Goal: Task Accomplishment & Management: Manage account settings

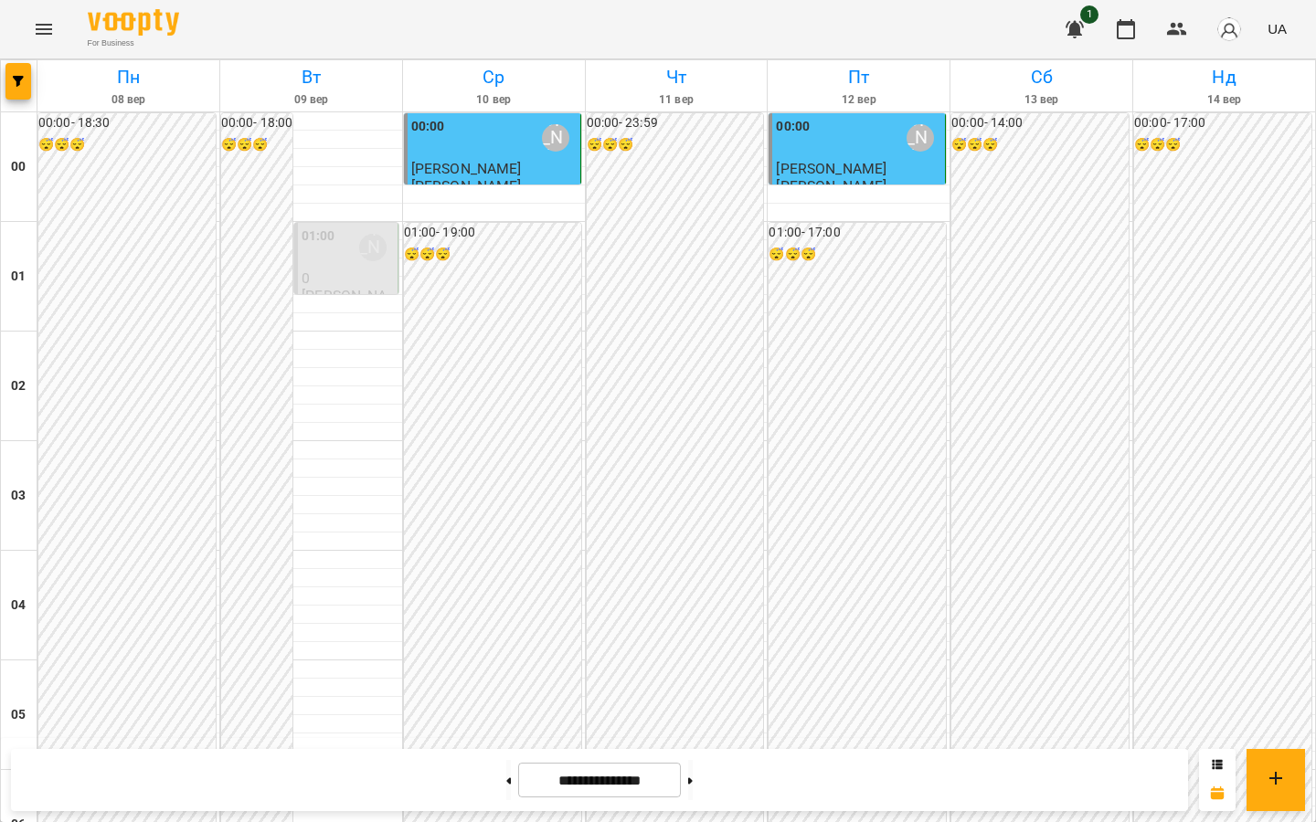
scroll to position [1824, 0]
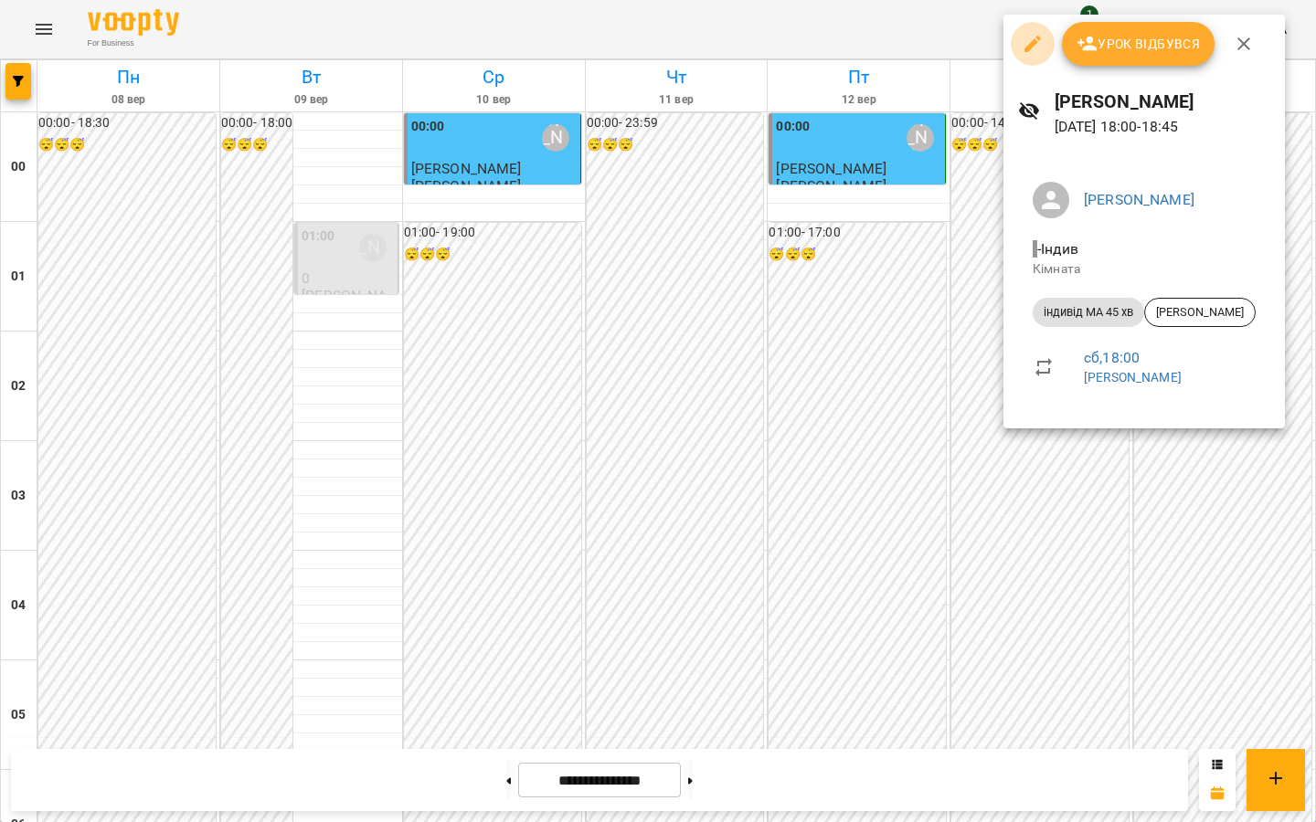
click at [968, 49] on icon "button" at bounding box center [1033, 44] width 22 height 22
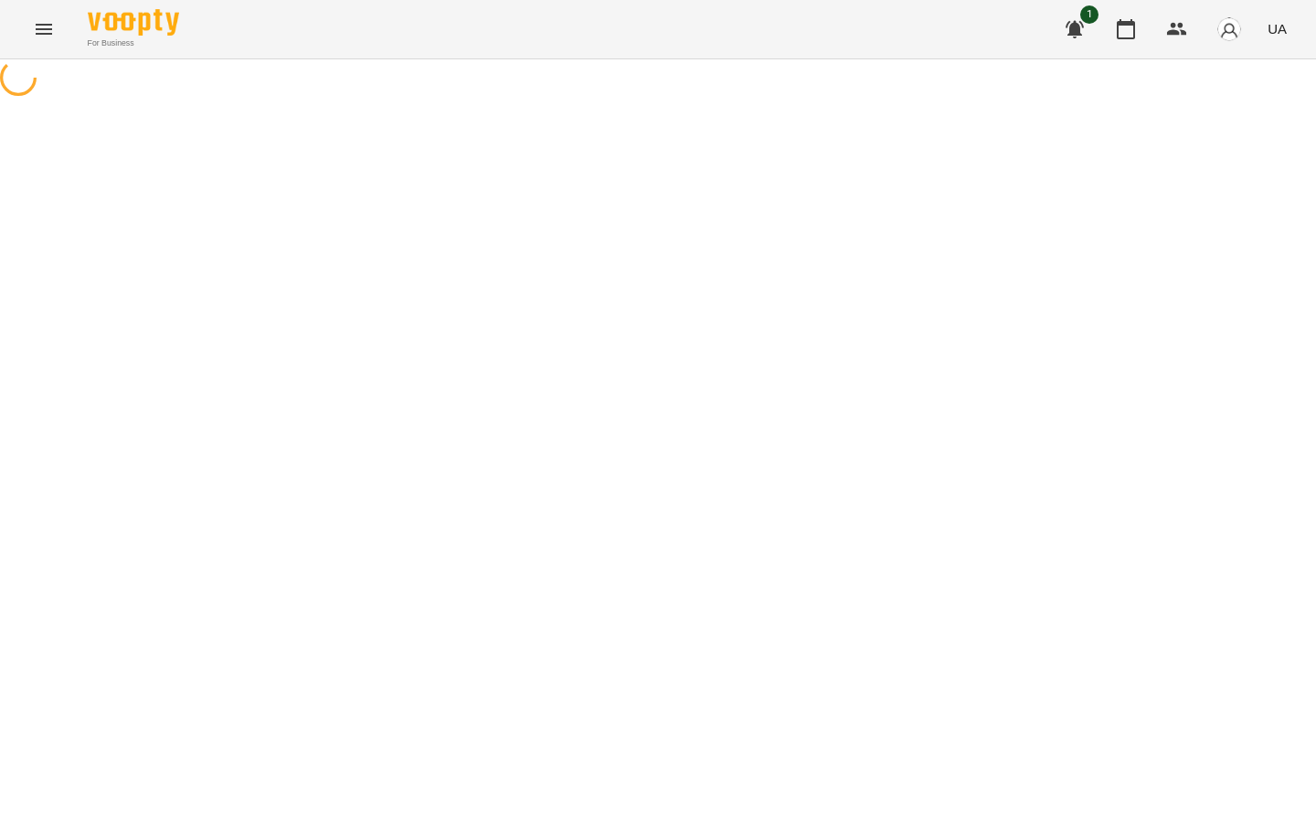
select select "**********"
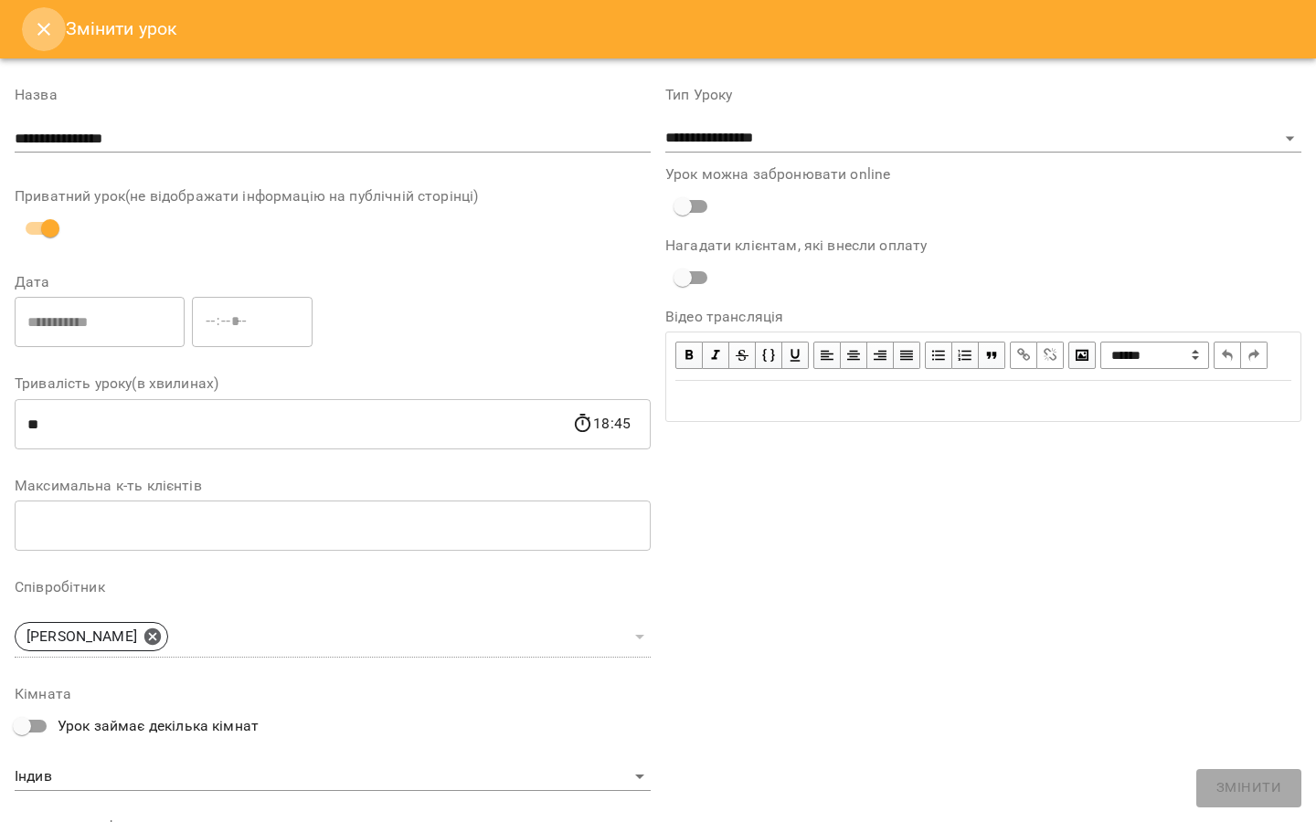
click at [31, 20] on button "Close" at bounding box center [44, 29] width 44 height 44
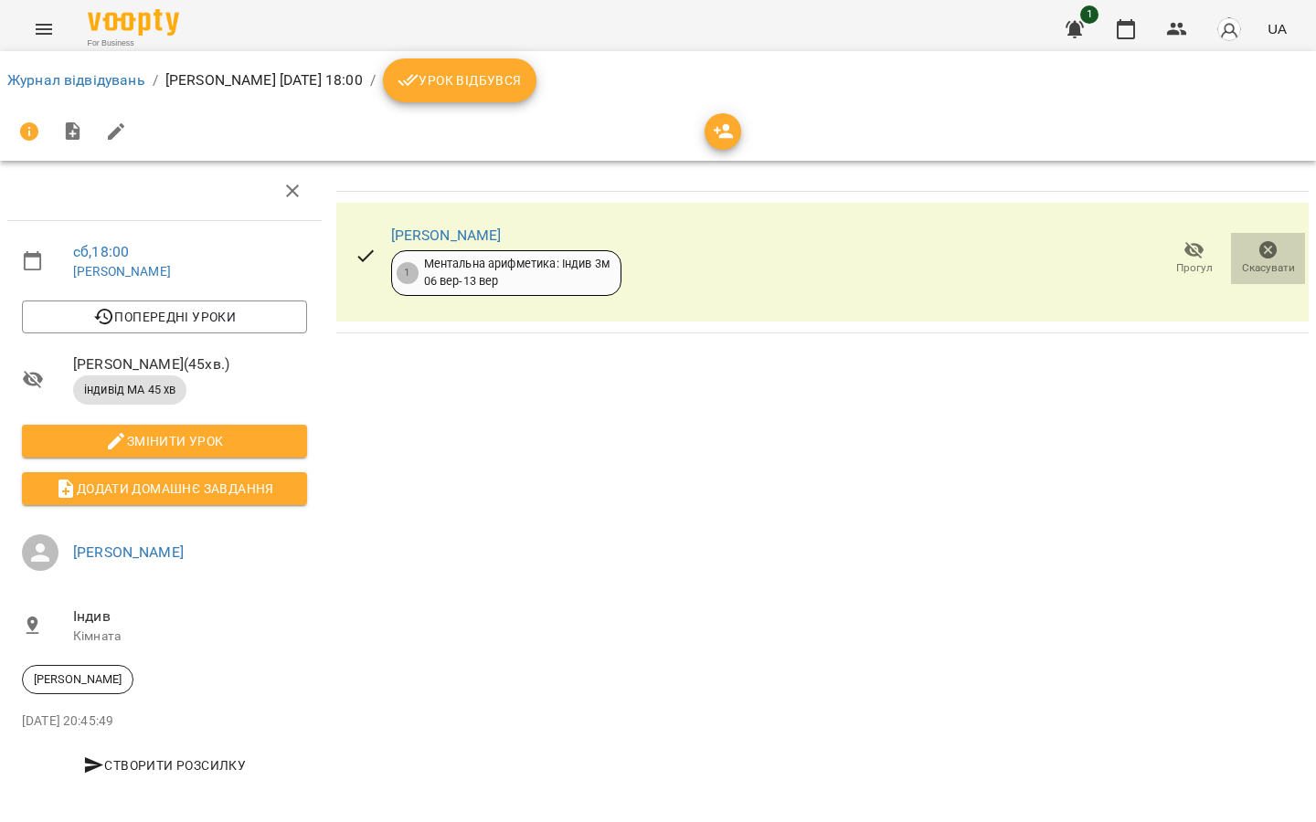
click at [968, 255] on icon "button" at bounding box center [1268, 250] width 22 height 22
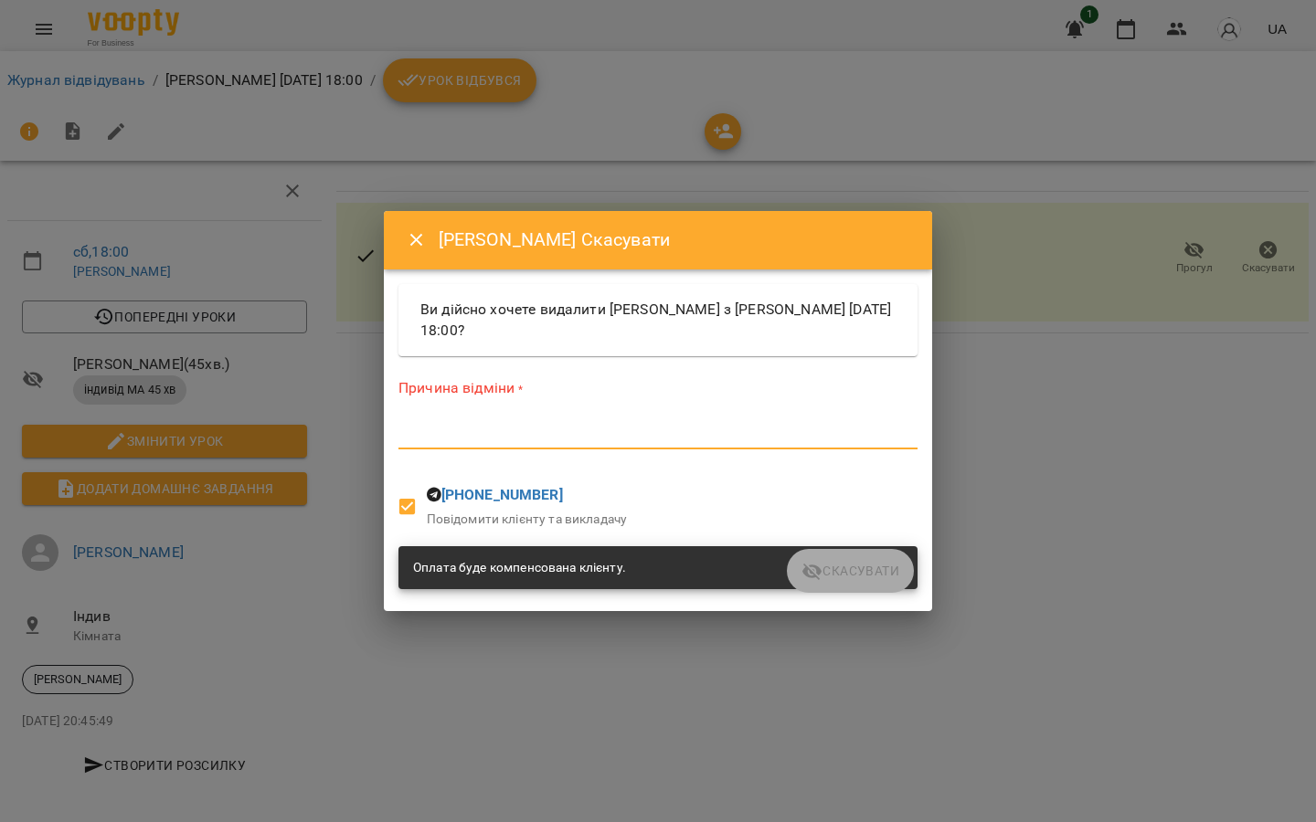
click at [627, 441] on textarea at bounding box center [657, 434] width 519 height 17
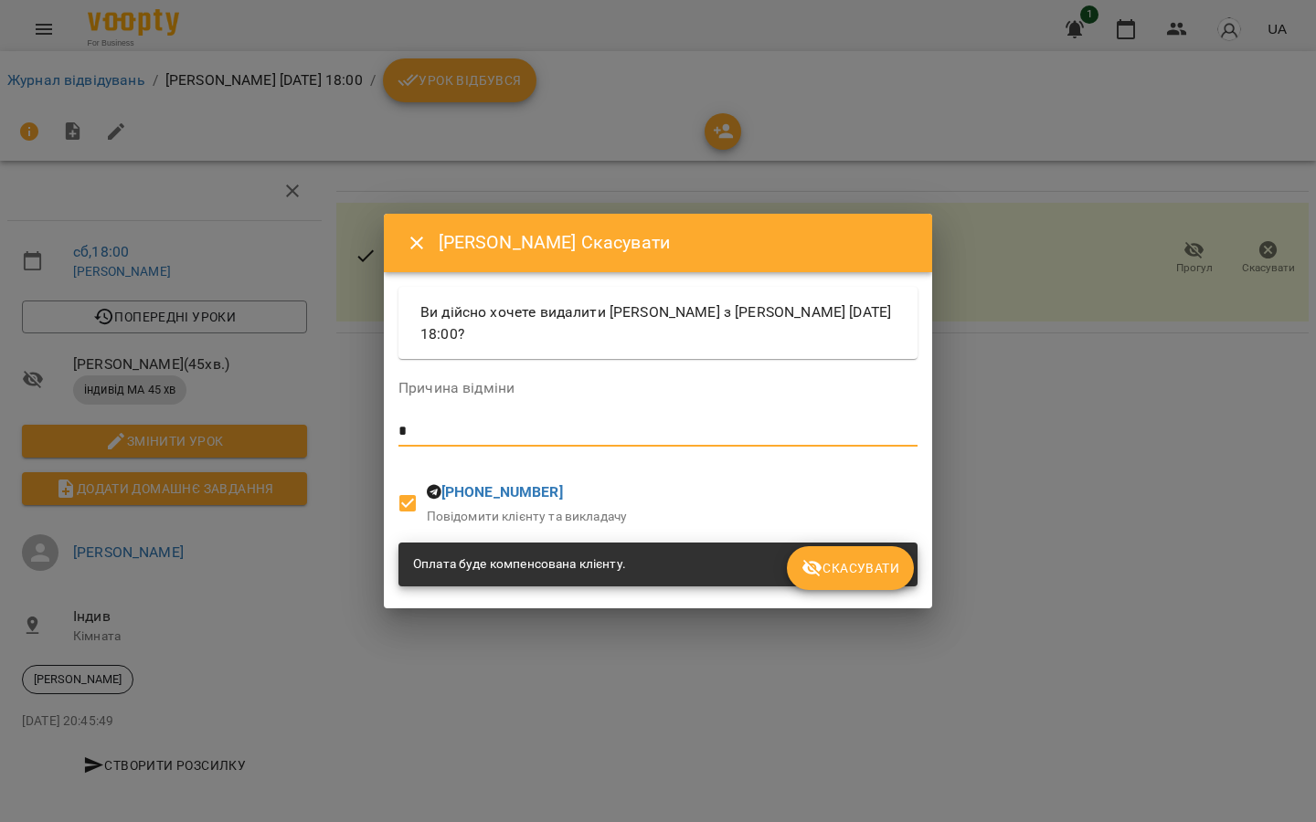
click at [408, 246] on icon "Close" at bounding box center [417, 243] width 22 height 22
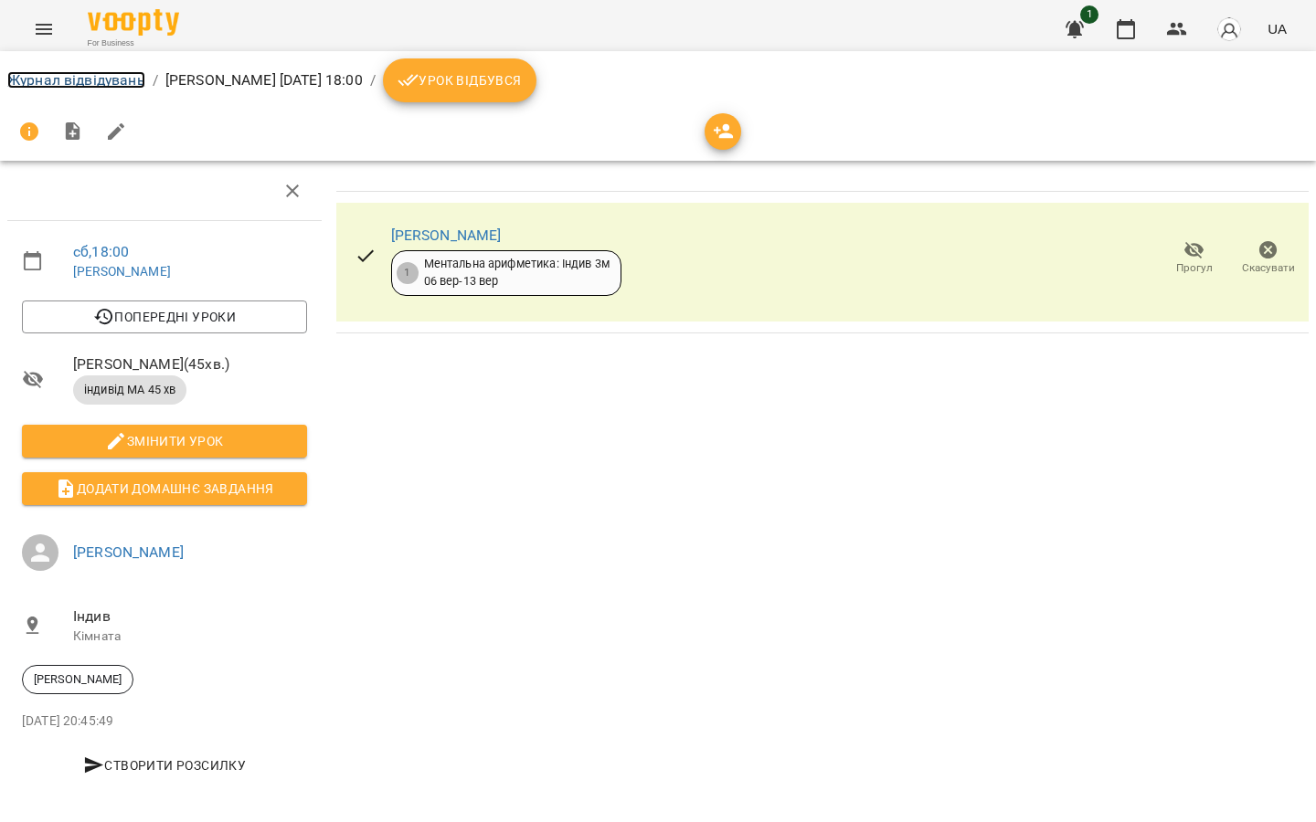
drag, startPoint x: 120, startPoint y: 77, endPoint x: 160, endPoint y: 88, distance: 41.7
click at [120, 77] on link "Журнал відвідувань" at bounding box center [76, 79] width 138 height 17
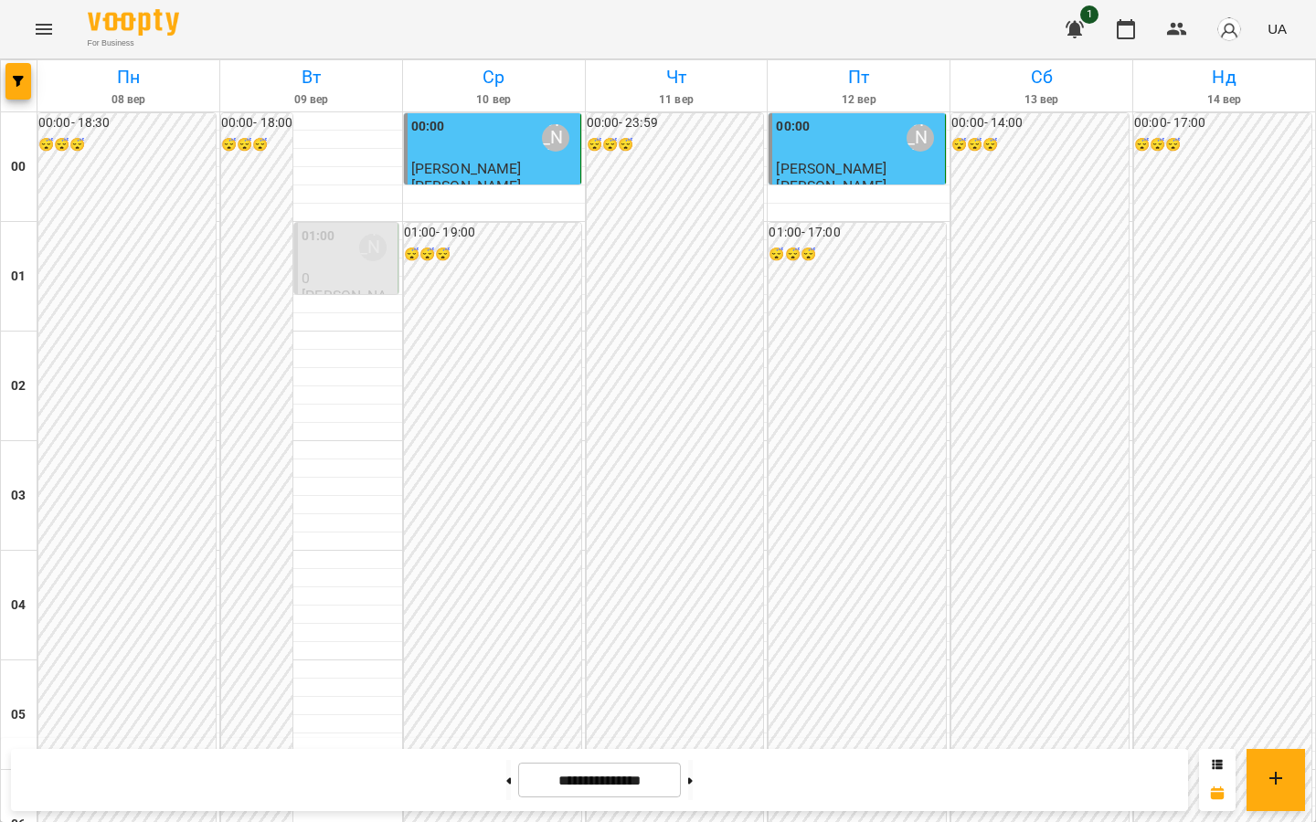
scroll to position [1714, 0]
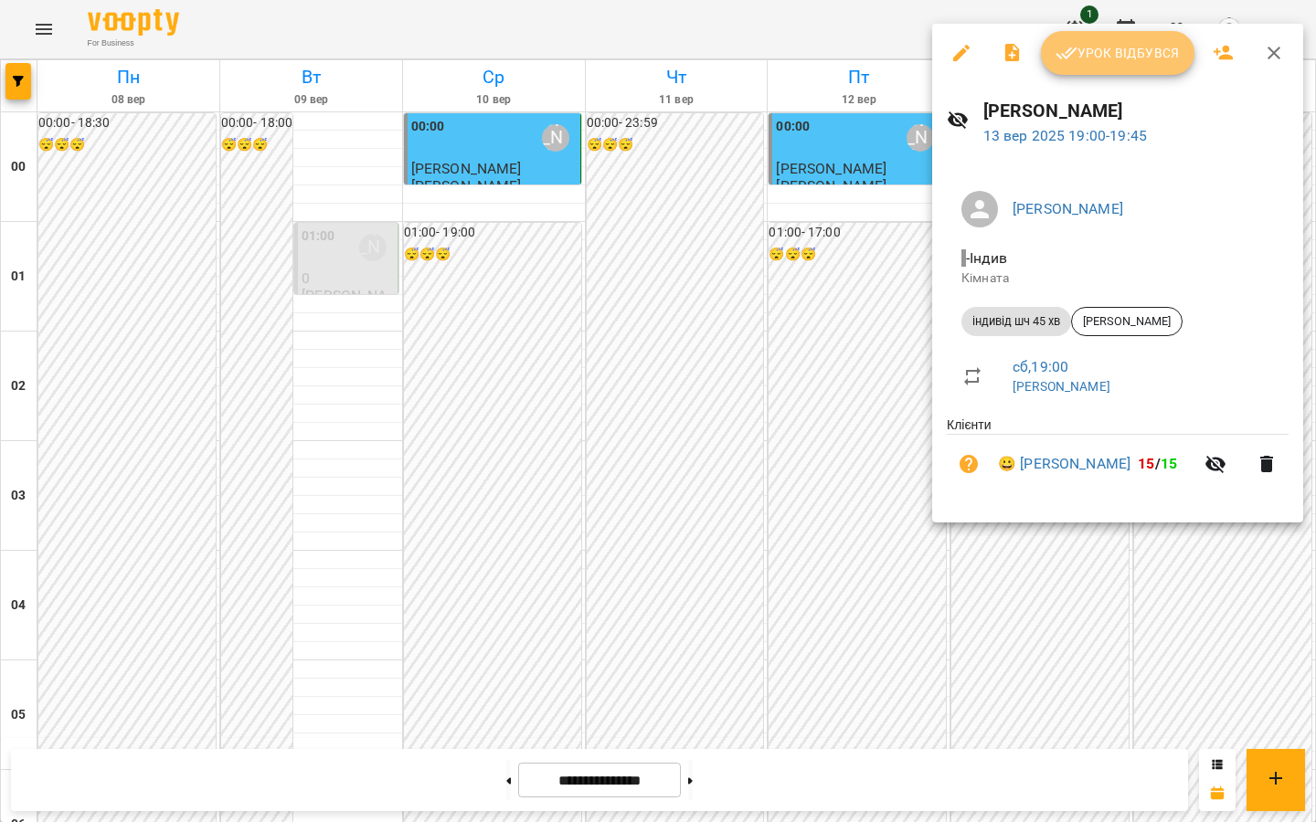
click at [968, 58] on icon "button" at bounding box center [1066, 53] width 22 height 22
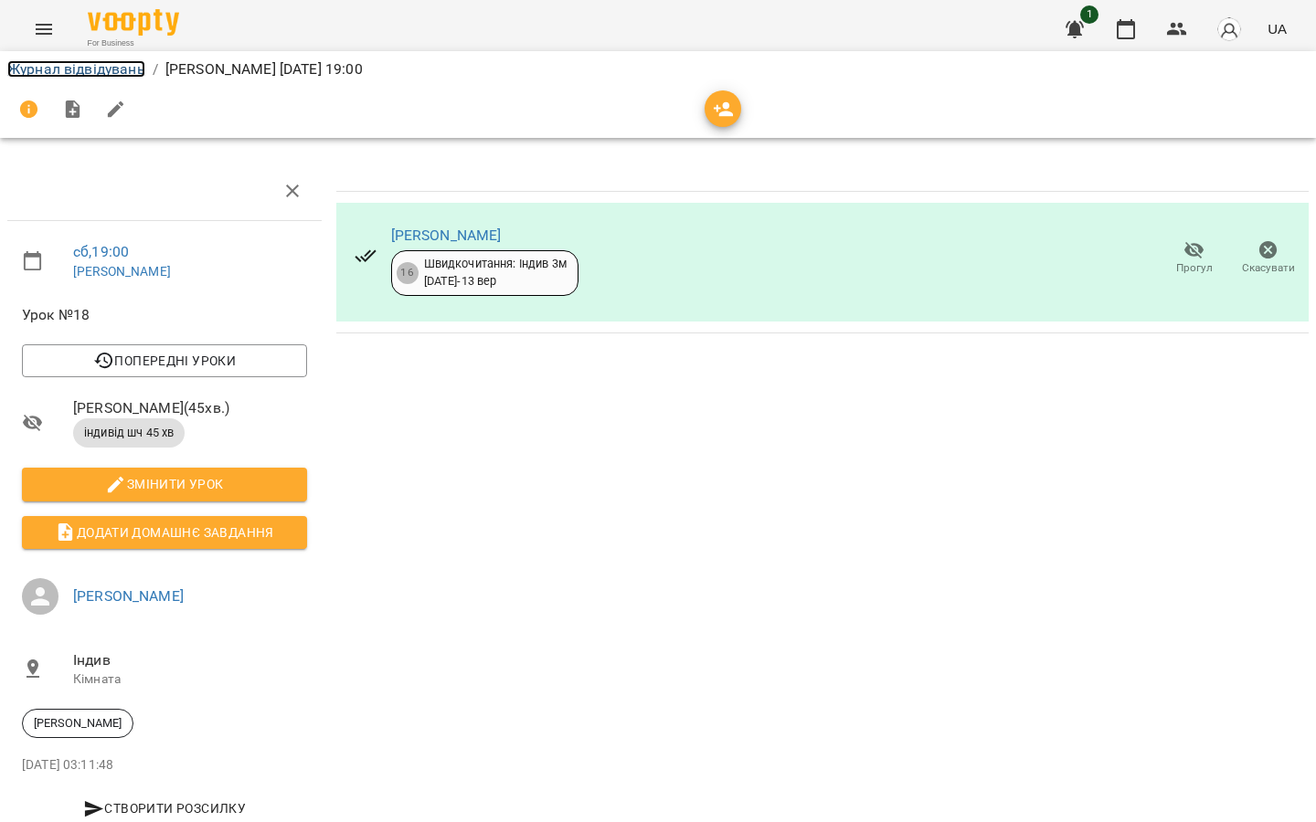
click at [32, 73] on link "Журнал відвідувань" at bounding box center [76, 68] width 138 height 17
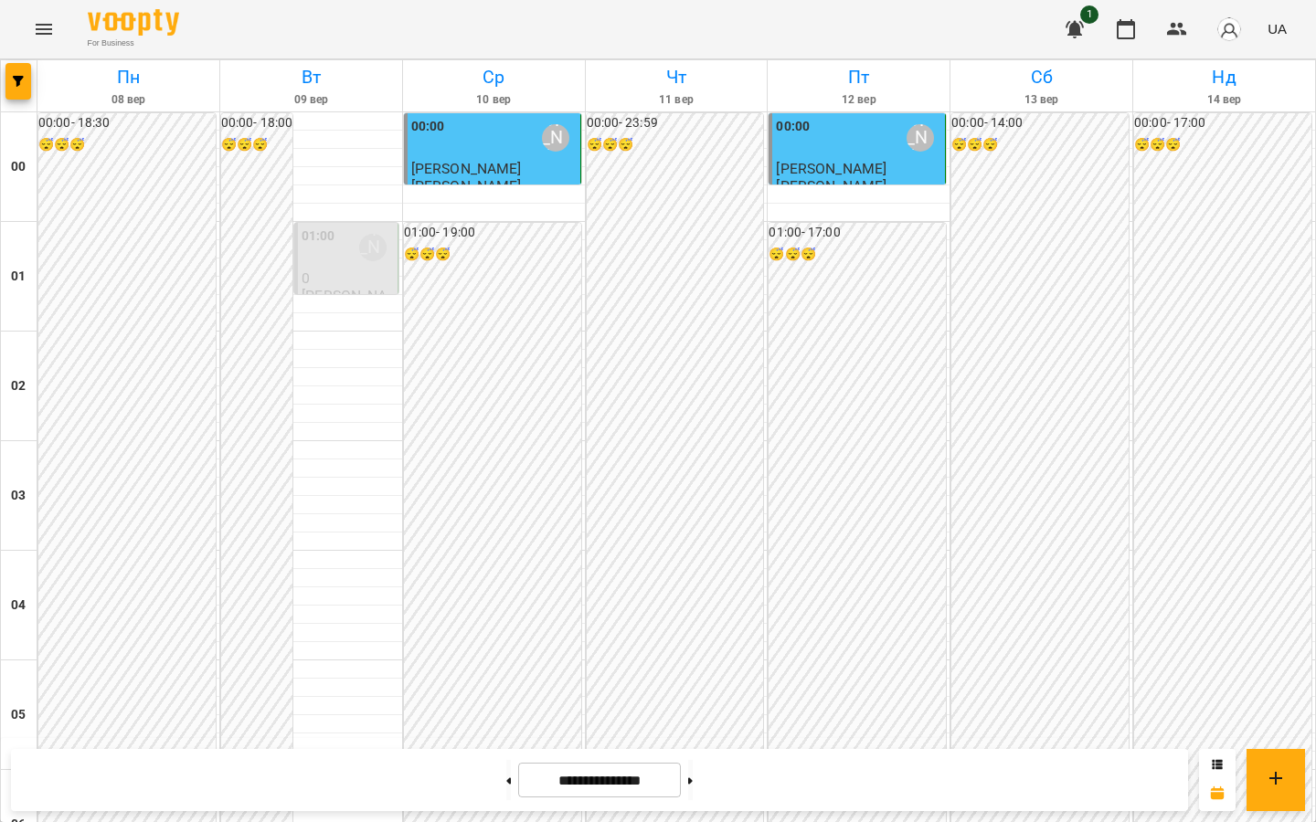
scroll to position [1757, 0]
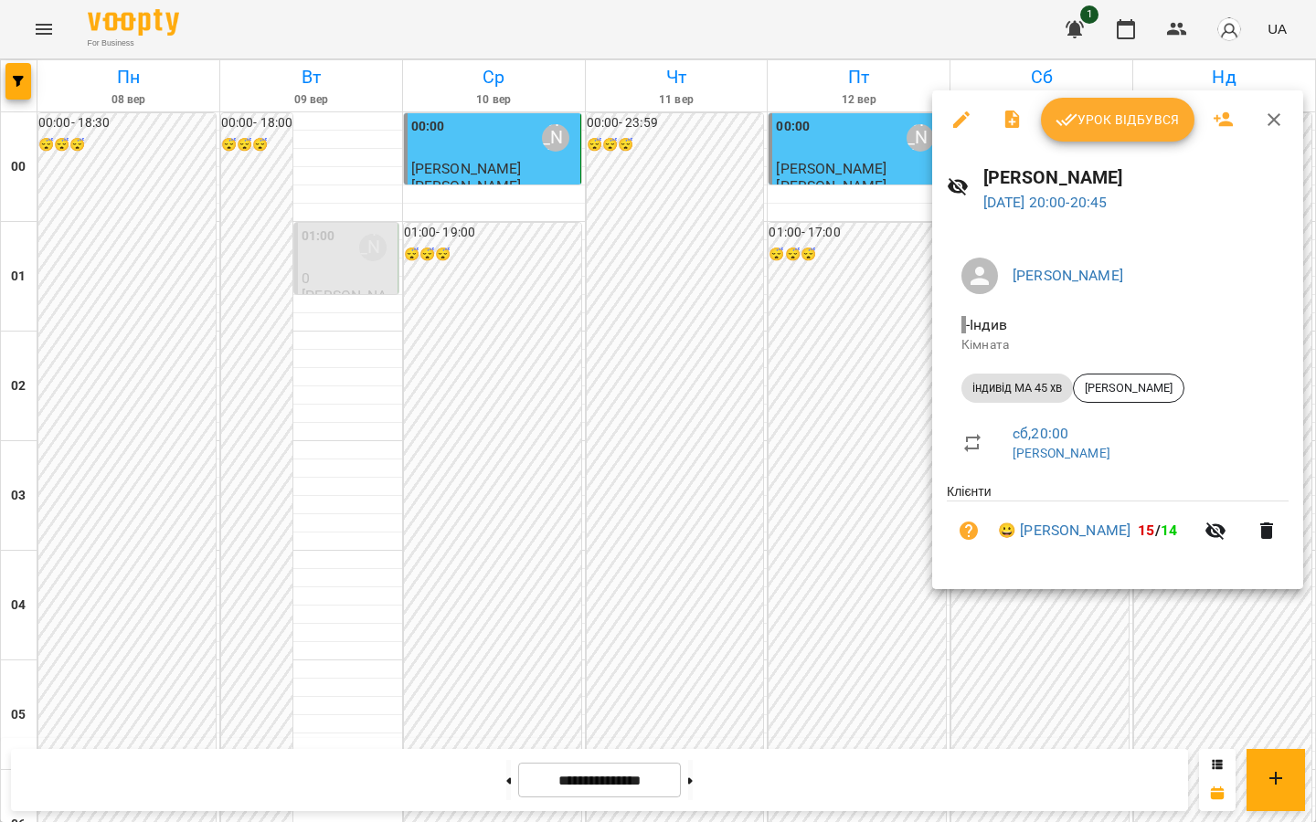
click at [968, 125] on icon "button" at bounding box center [1066, 120] width 22 height 22
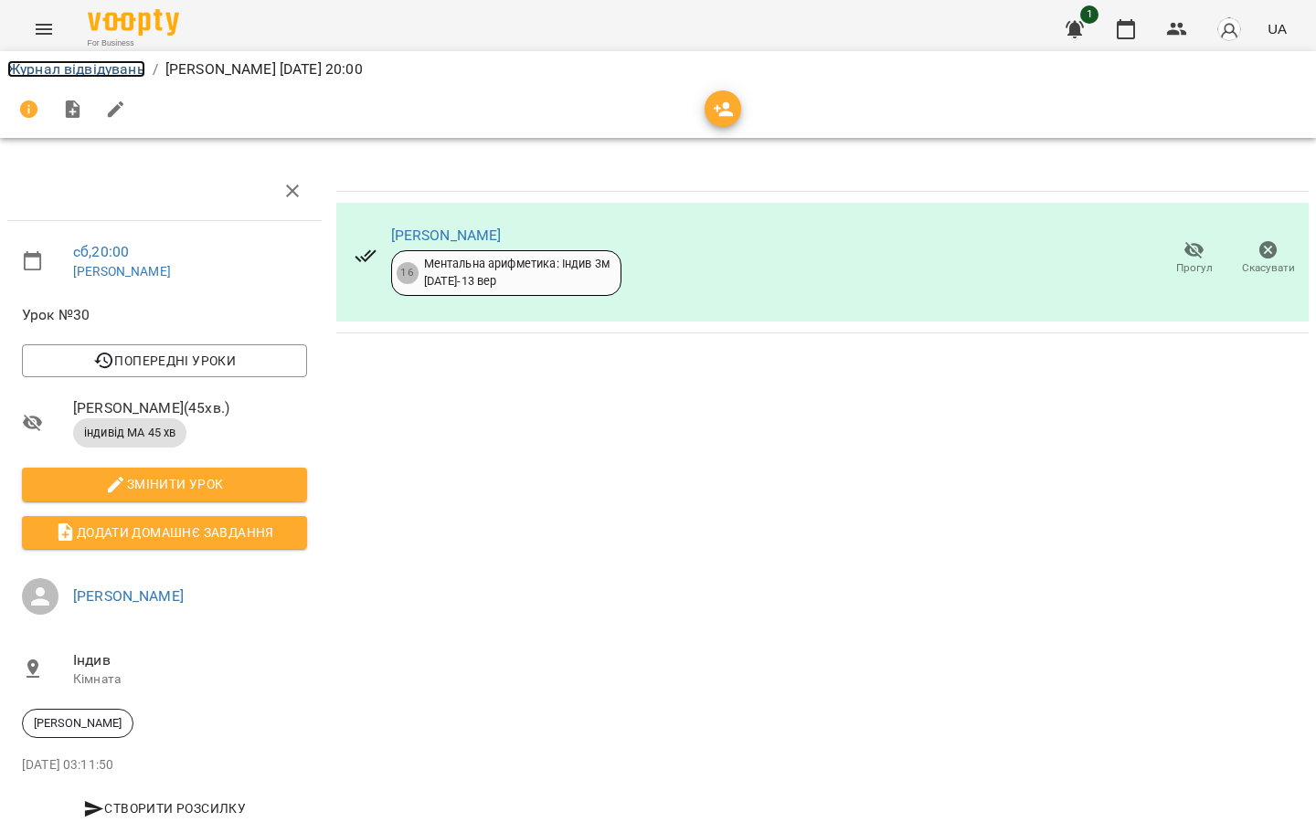
click at [87, 74] on link "Журнал відвідувань" at bounding box center [76, 68] width 138 height 17
